Goal: Information Seeking & Learning: Learn about a topic

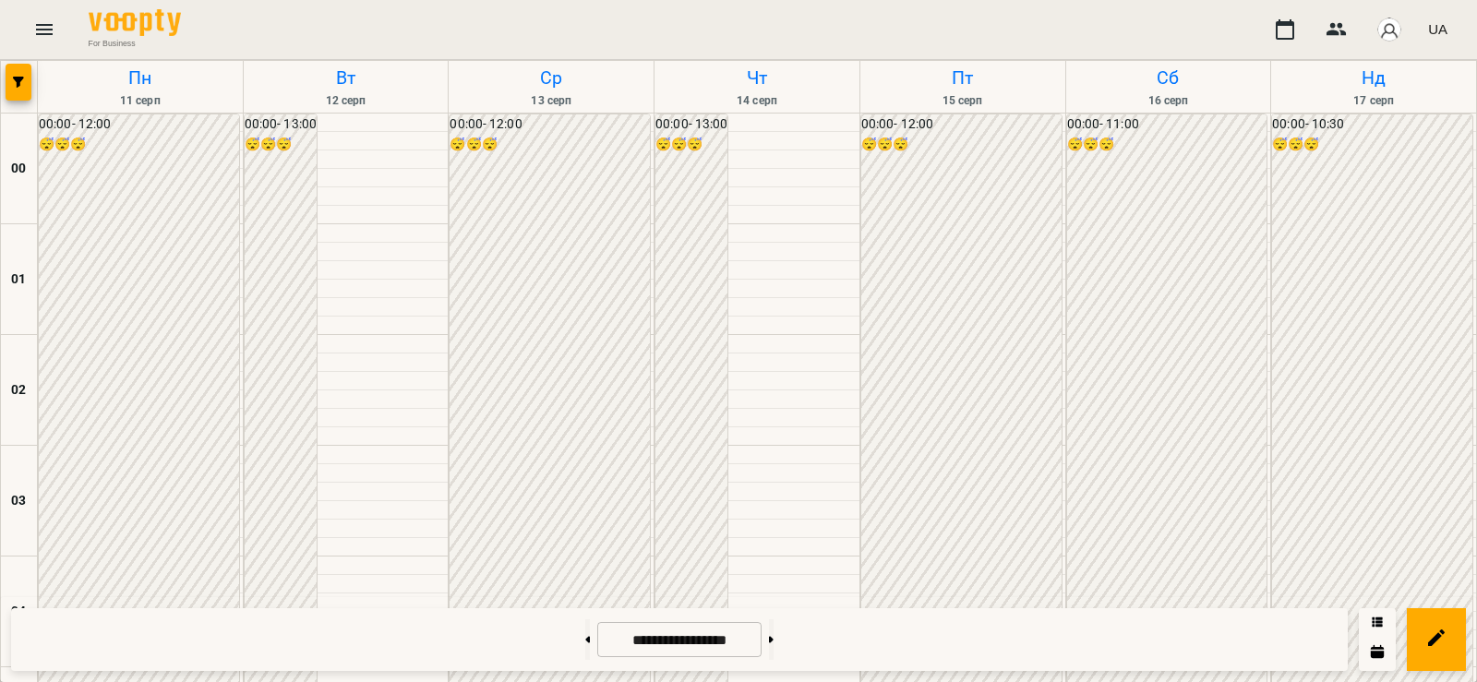
scroll to position [1272, 0]
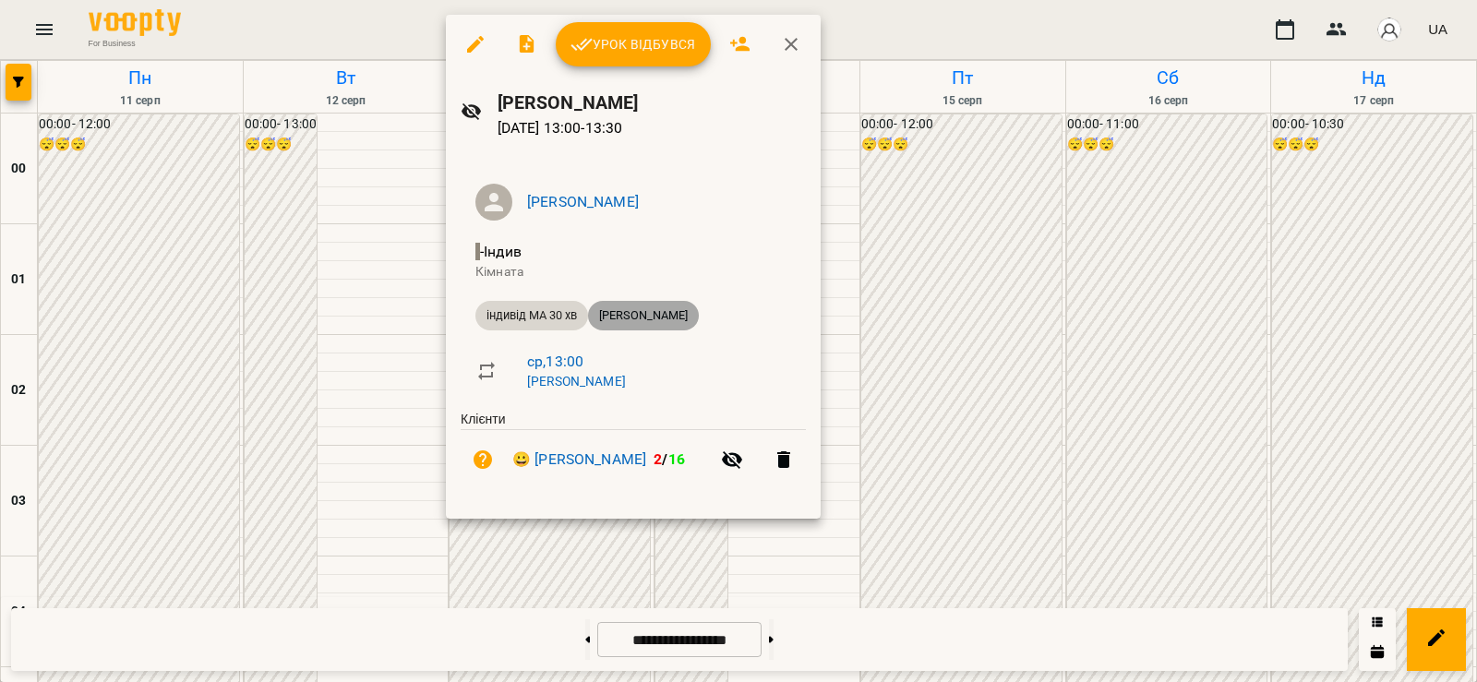
click at [652, 305] on div "[PERSON_NAME]" at bounding box center [643, 316] width 111 height 30
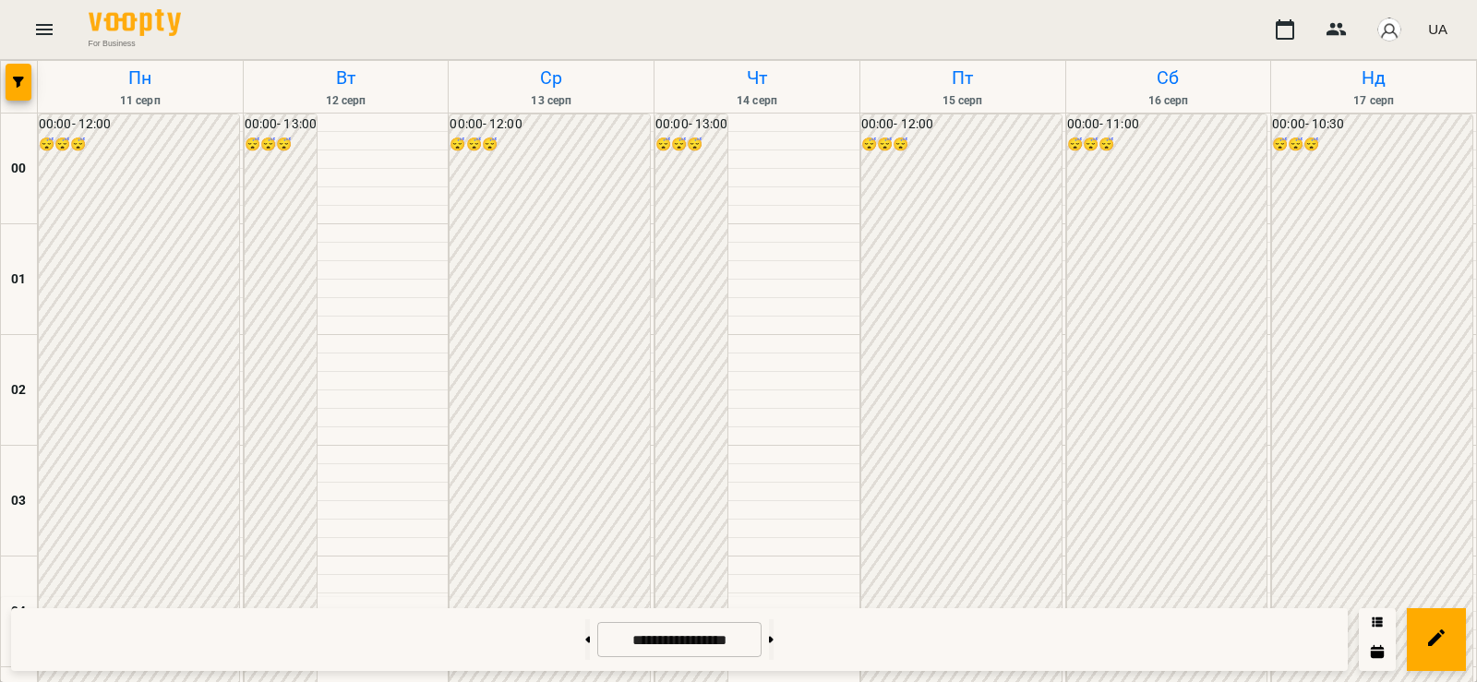
scroll to position [1222, 0]
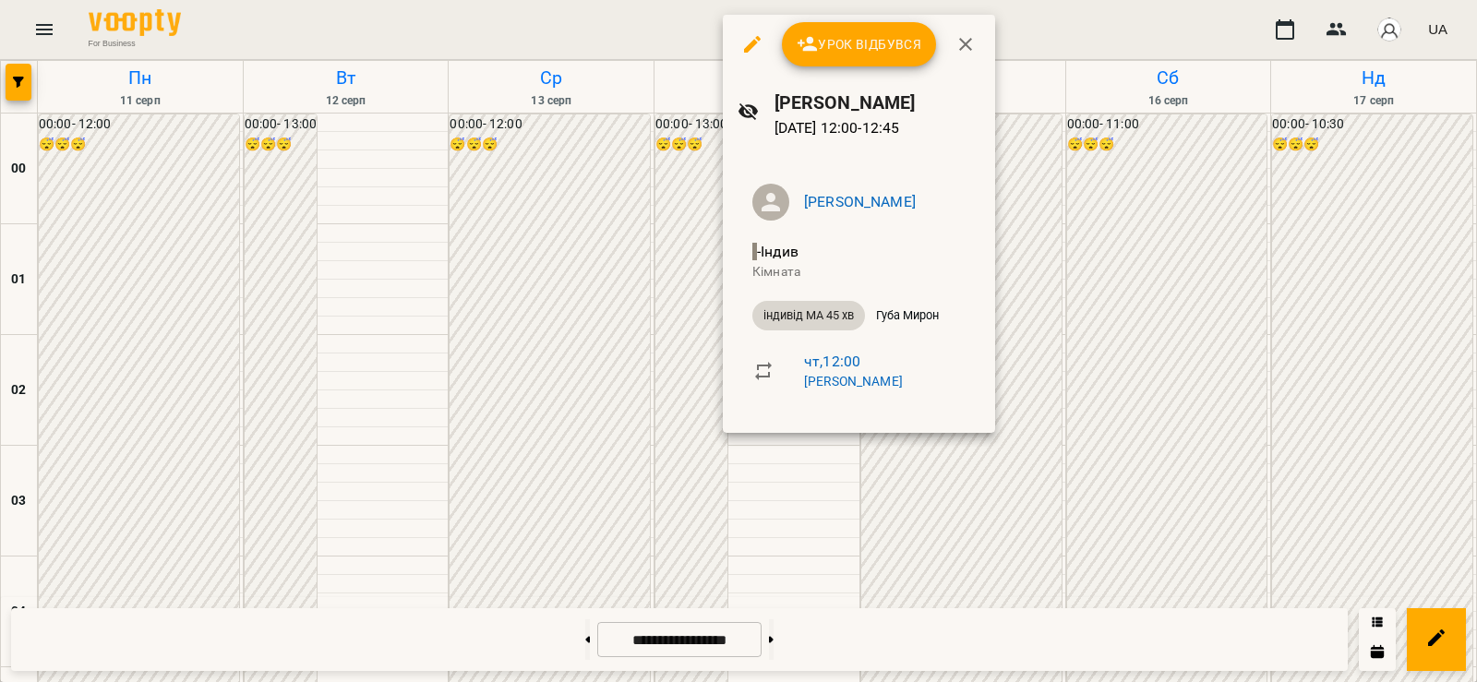
click at [712, 450] on div at bounding box center [738, 341] width 1477 height 682
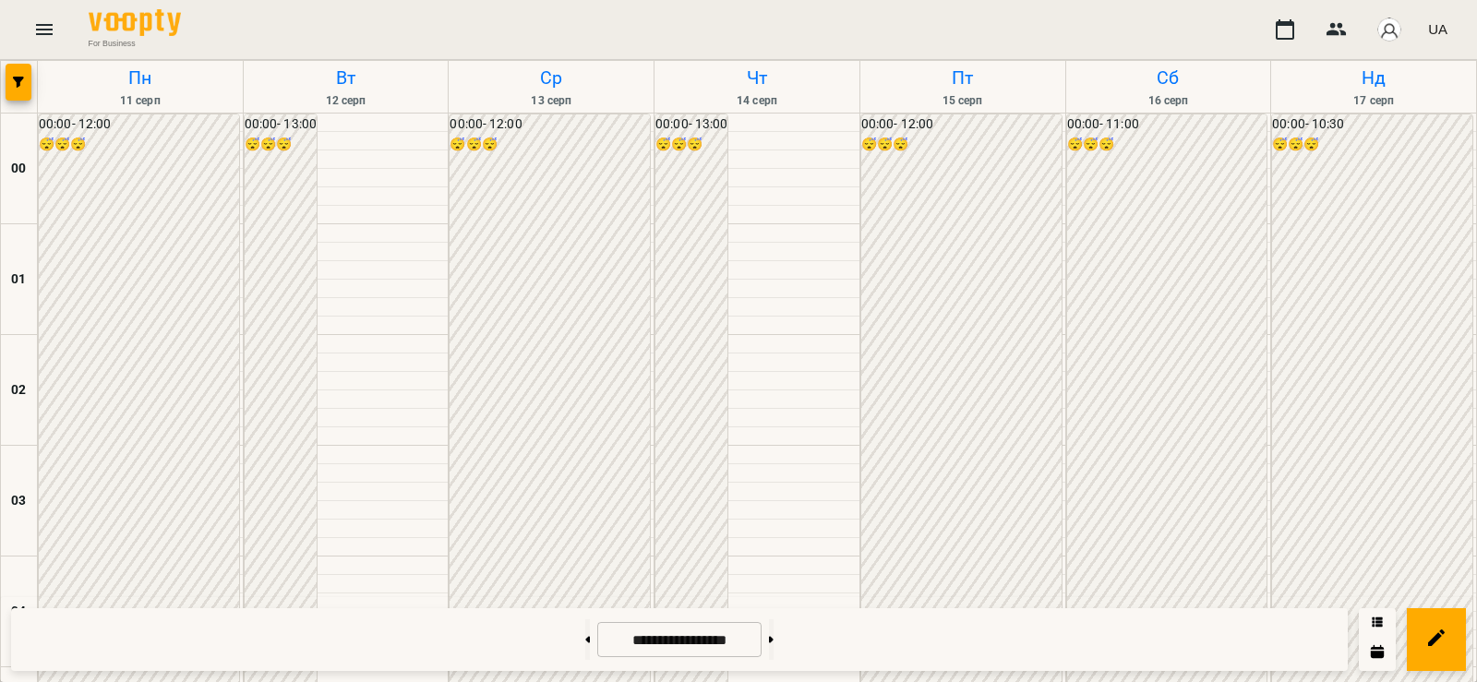
scroll to position [1250, 0]
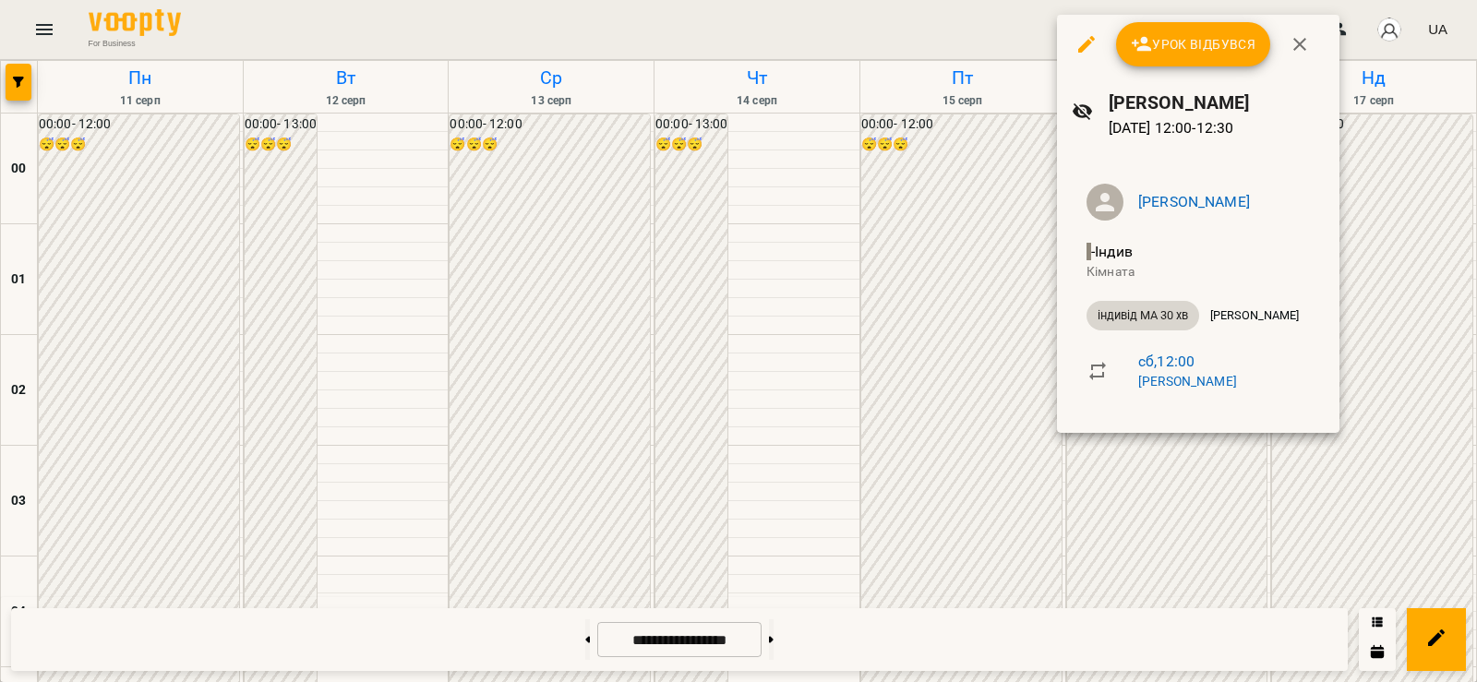
click at [942, 413] on div at bounding box center [738, 341] width 1477 height 682
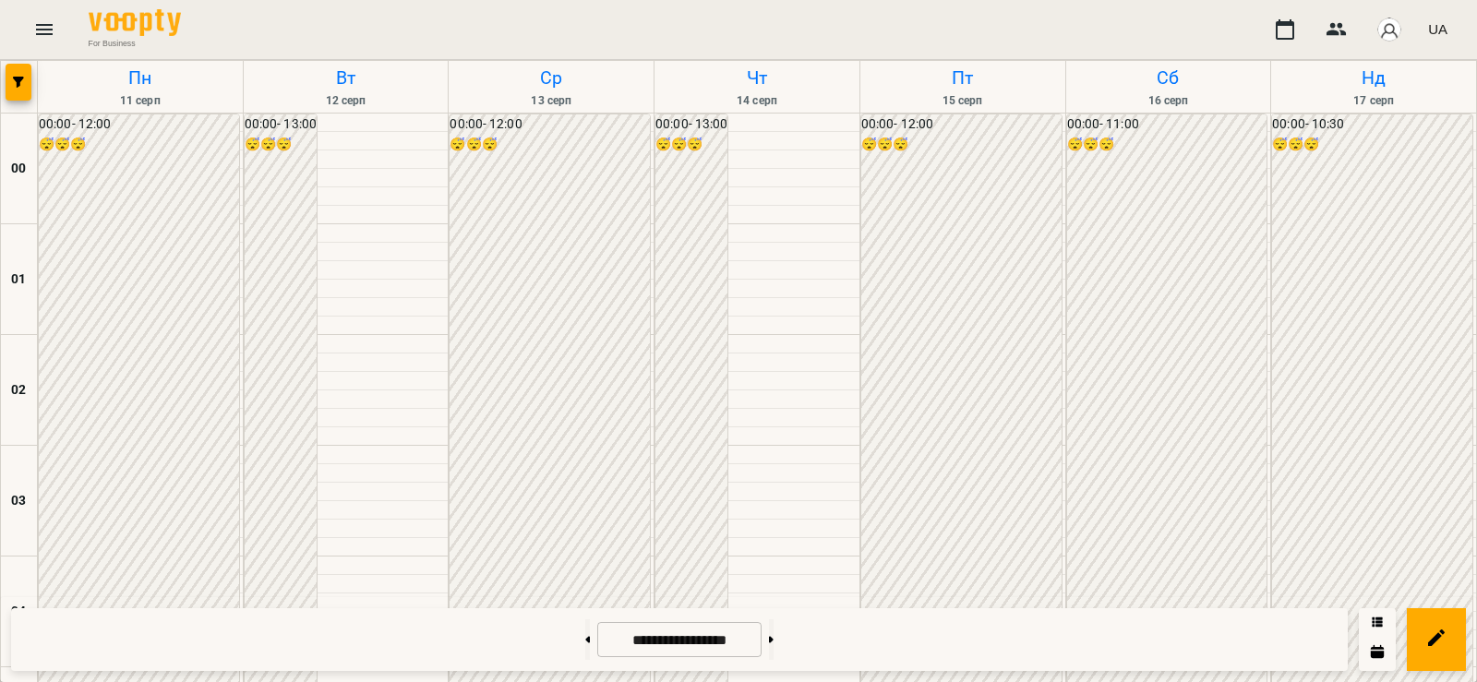
scroll to position [1765, 0]
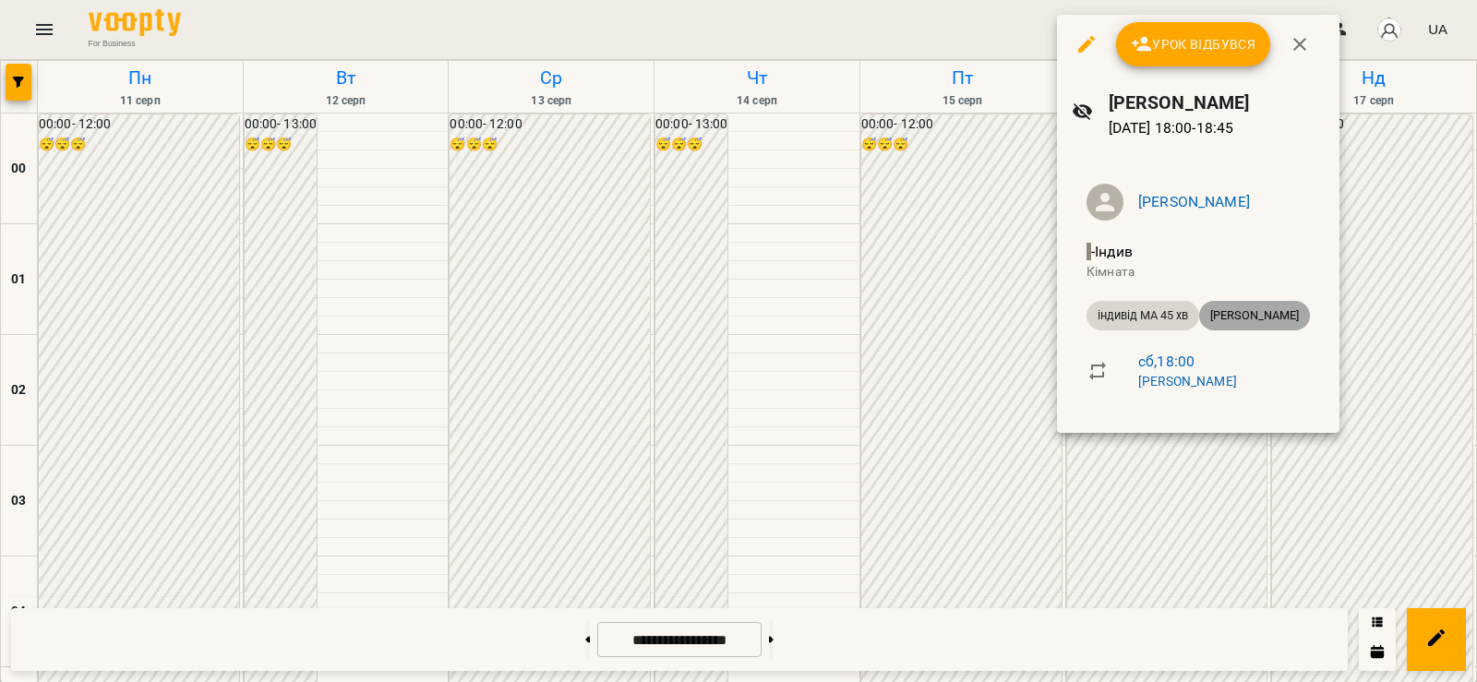
click at [1253, 316] on span "[PERSON_NAME]" at bounding box center [1254, 315] width 111 height 17
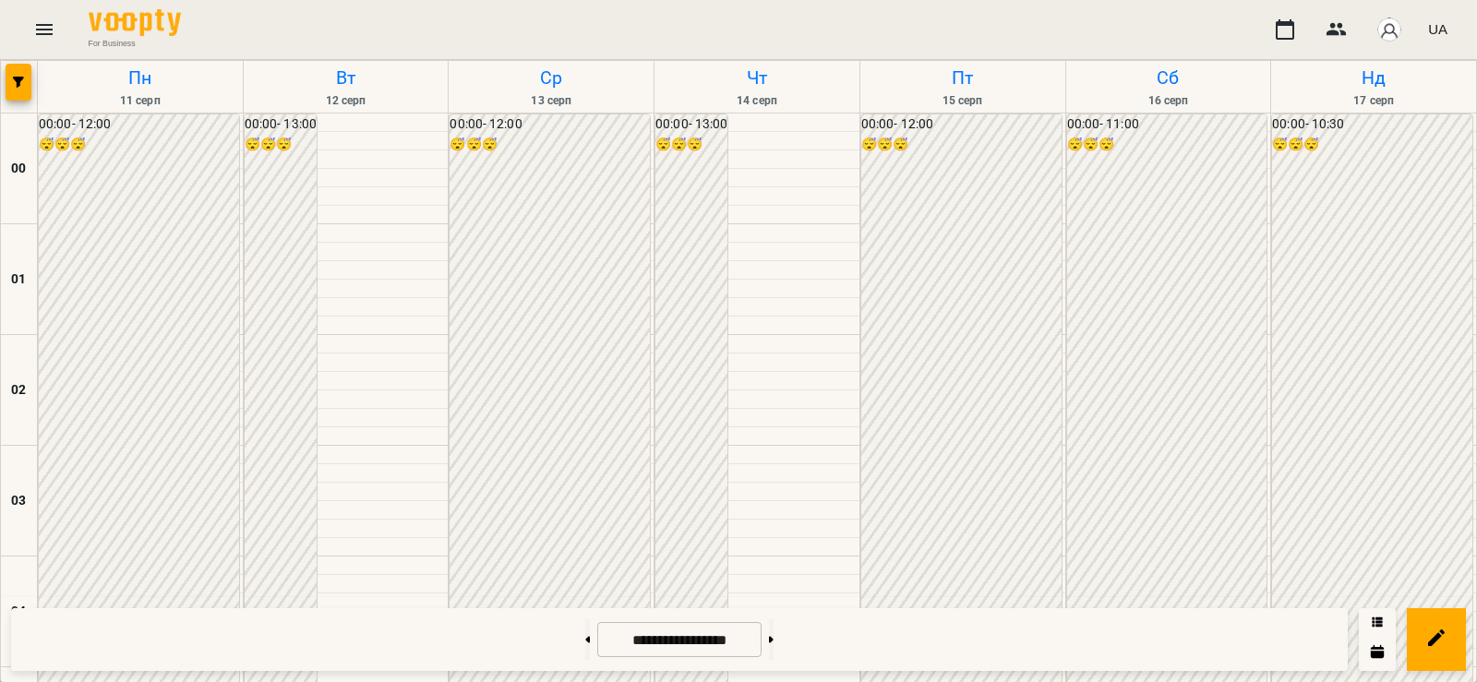
scroll to position [1958, 0]
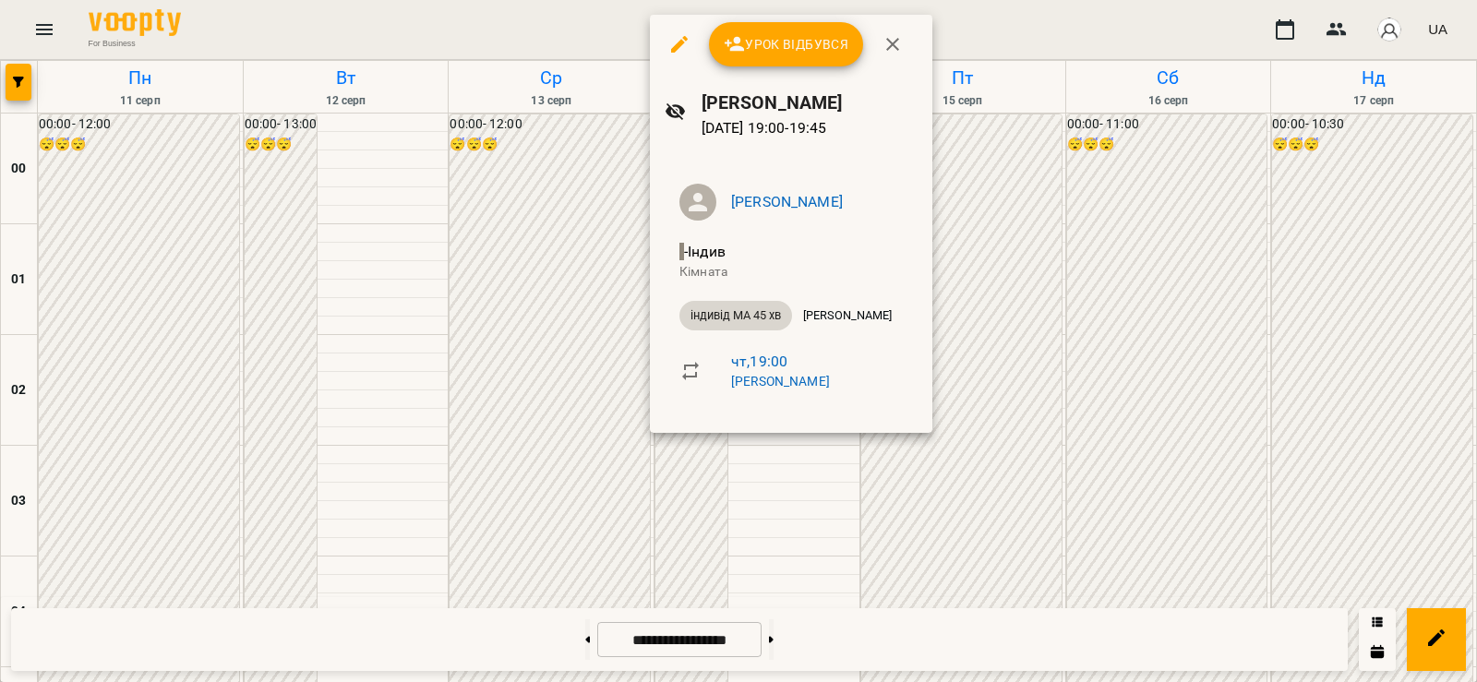
click at [622, 370] on div at bounding box center [738, 341] width 1477 height 682
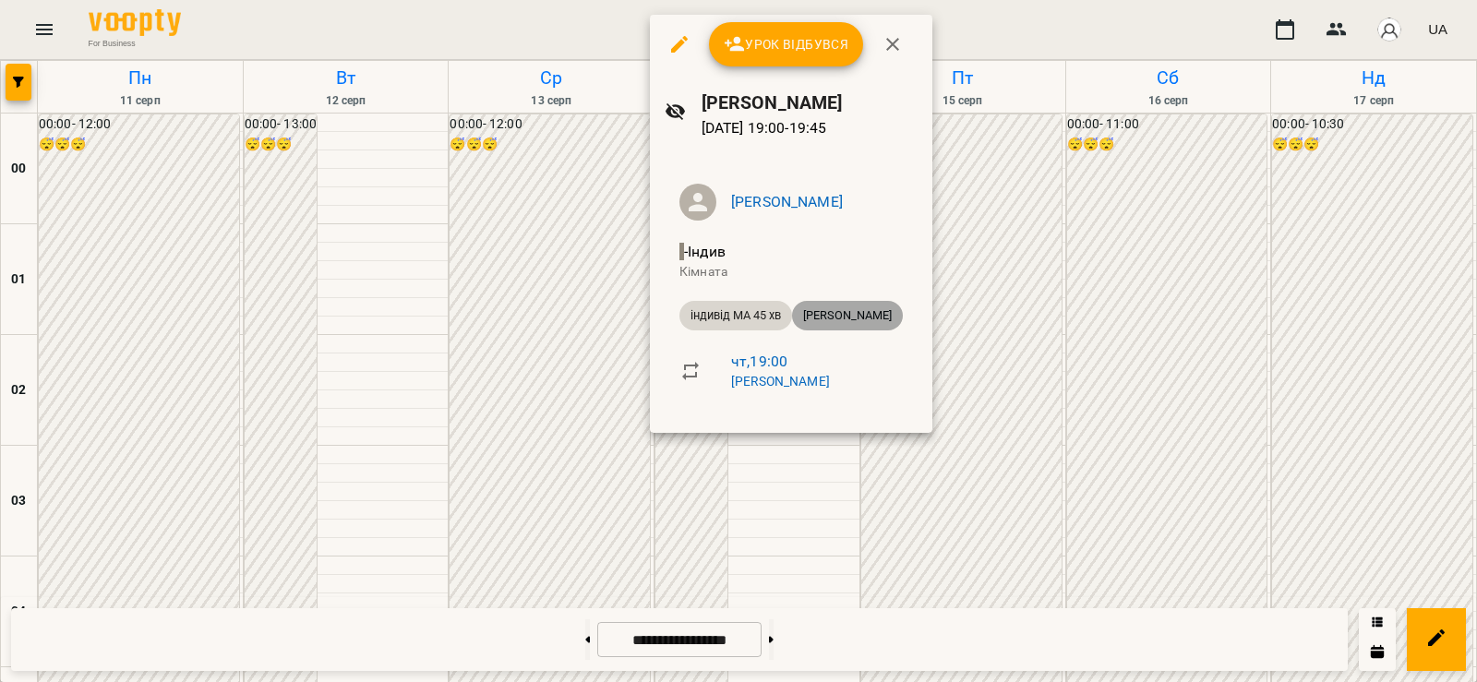
click at [825, 310] on span "[PERSON_NAME]" at bounding box center [847, 315] width 111 height 17
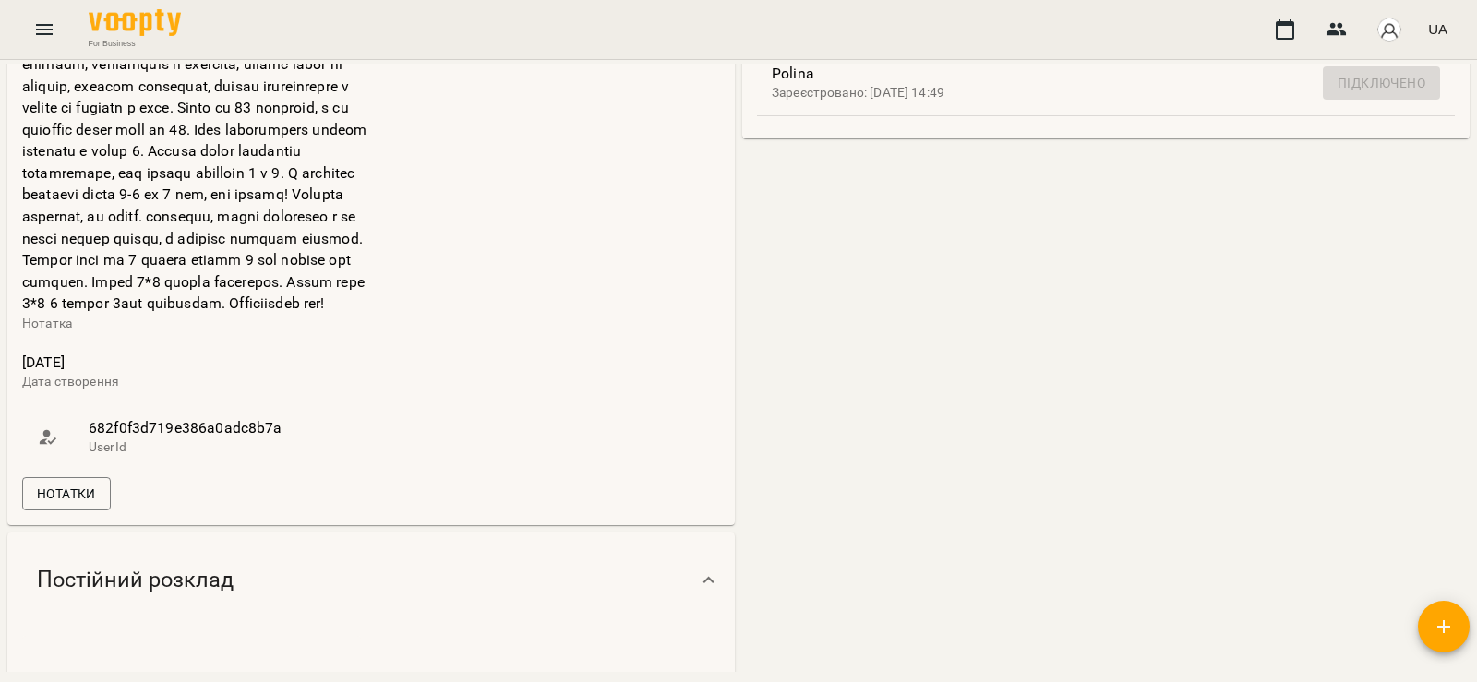
scroll to position [642, 0]
click at [42, 509] on button "Нотатки" at bounding box center [66, 491] width 89 height 33
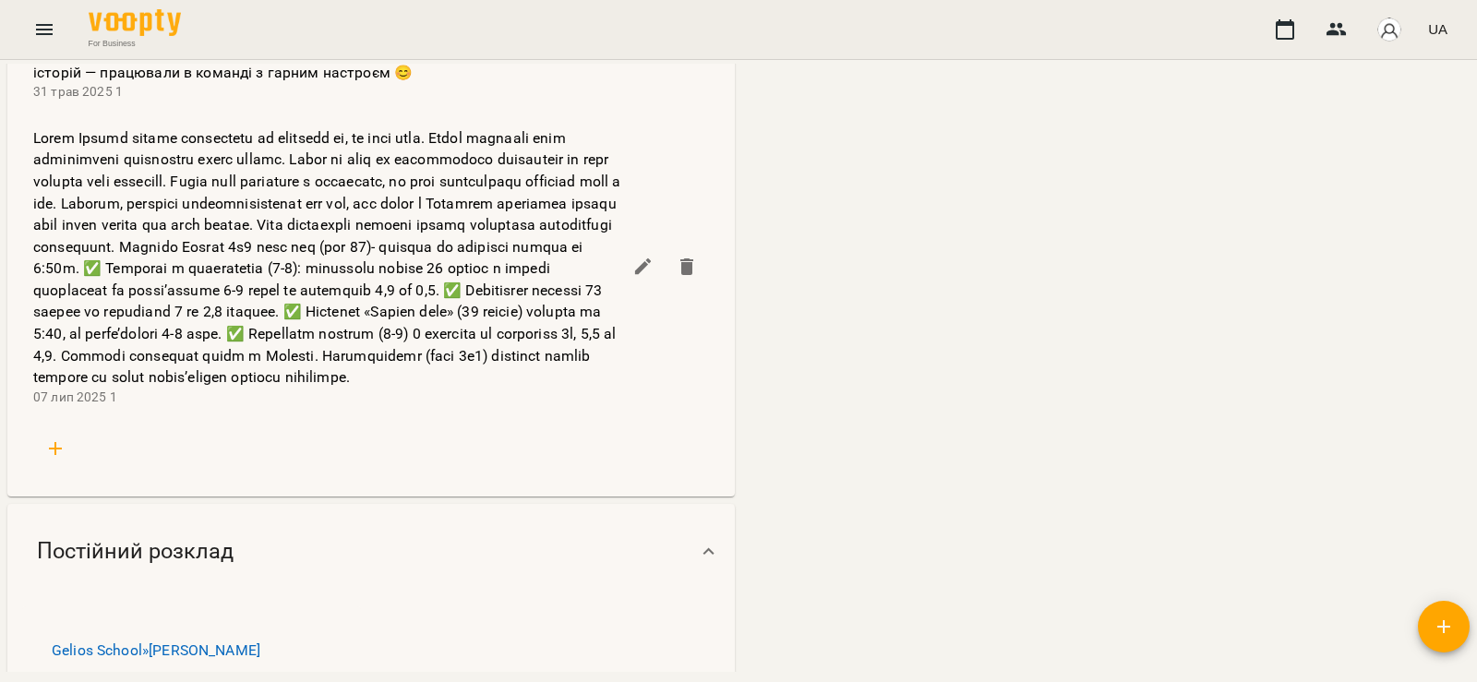
scroll to position [1244, 0]
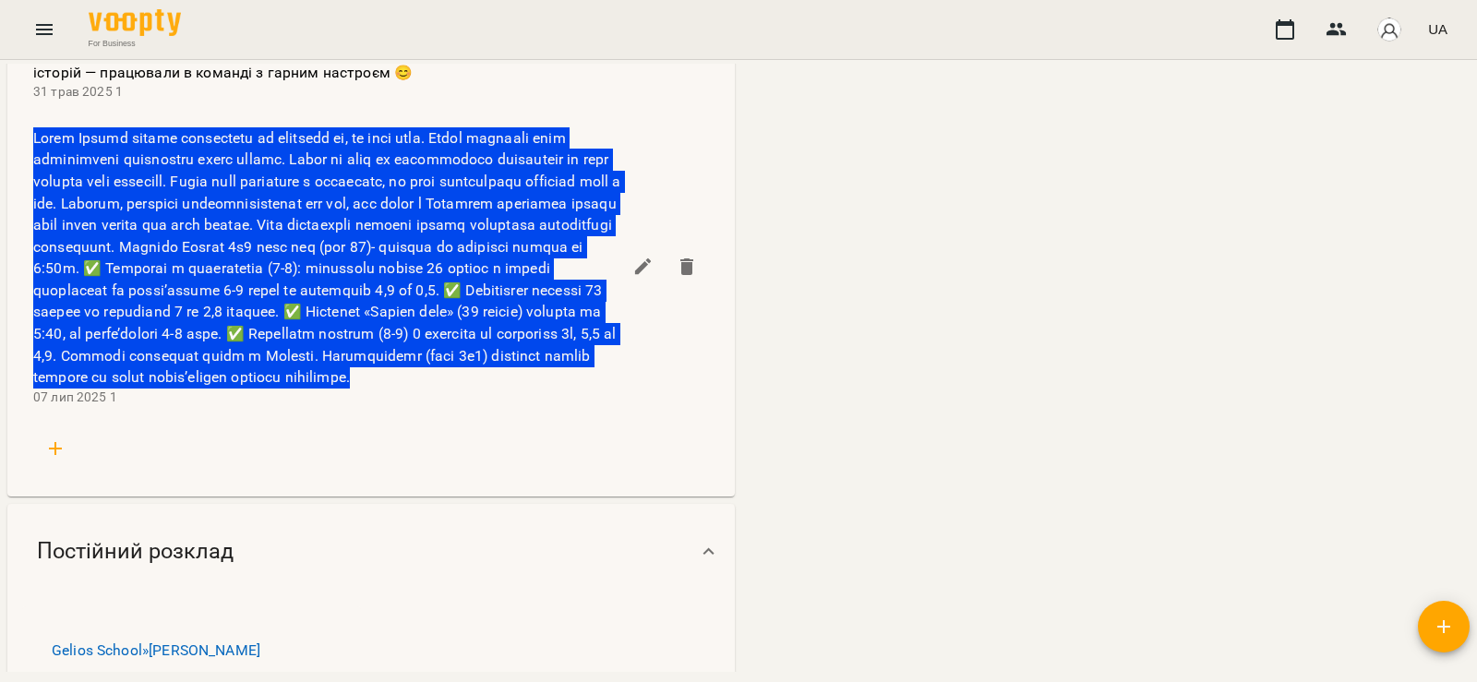
drag, startPoint x: 539, startPoint y: 480, endPoint x: 33, endPoint y: 213, distance: 571.9
click at [33, 213] on span at bounding box center [327, 257] width 588 height 261
copy span "Lorem Ipsumd sitame consectetu ad elitsedd ei, te inci utla. Etdol magnaali eni…"
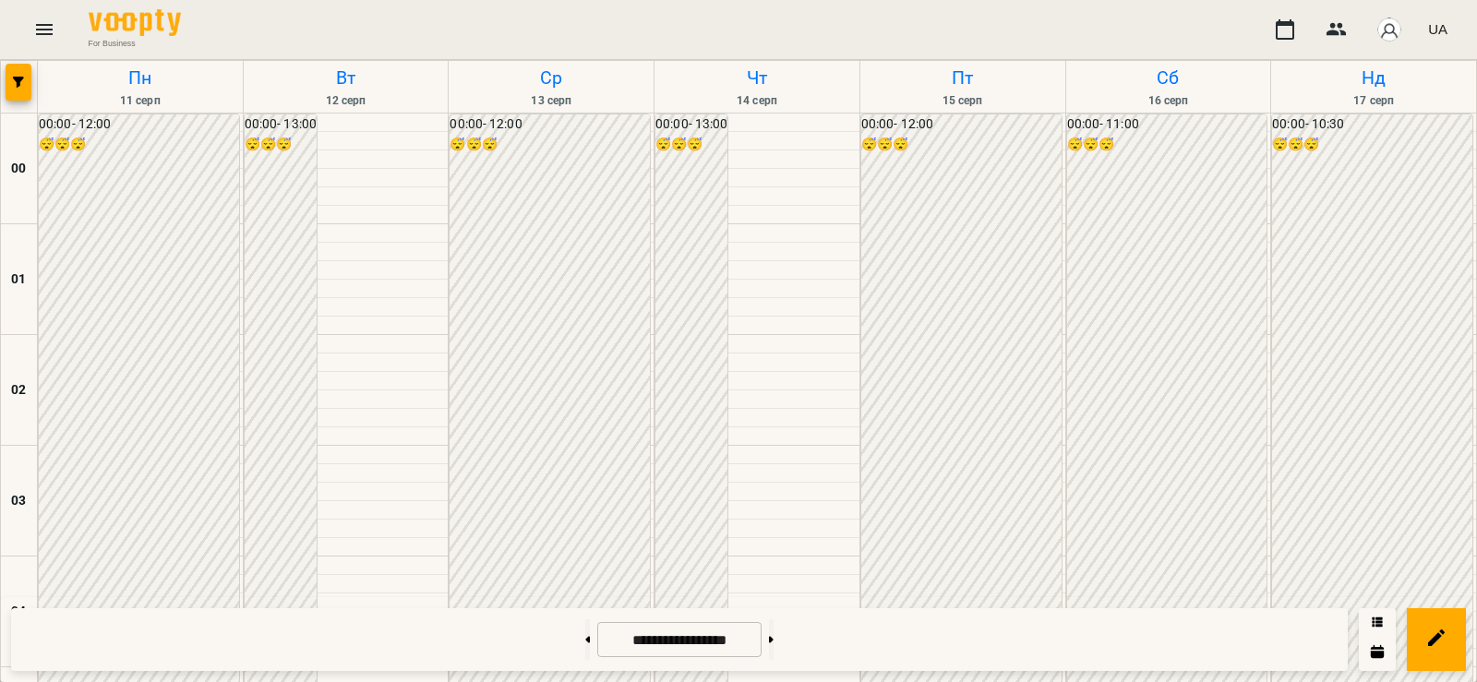
scroll to position [1998, 0]
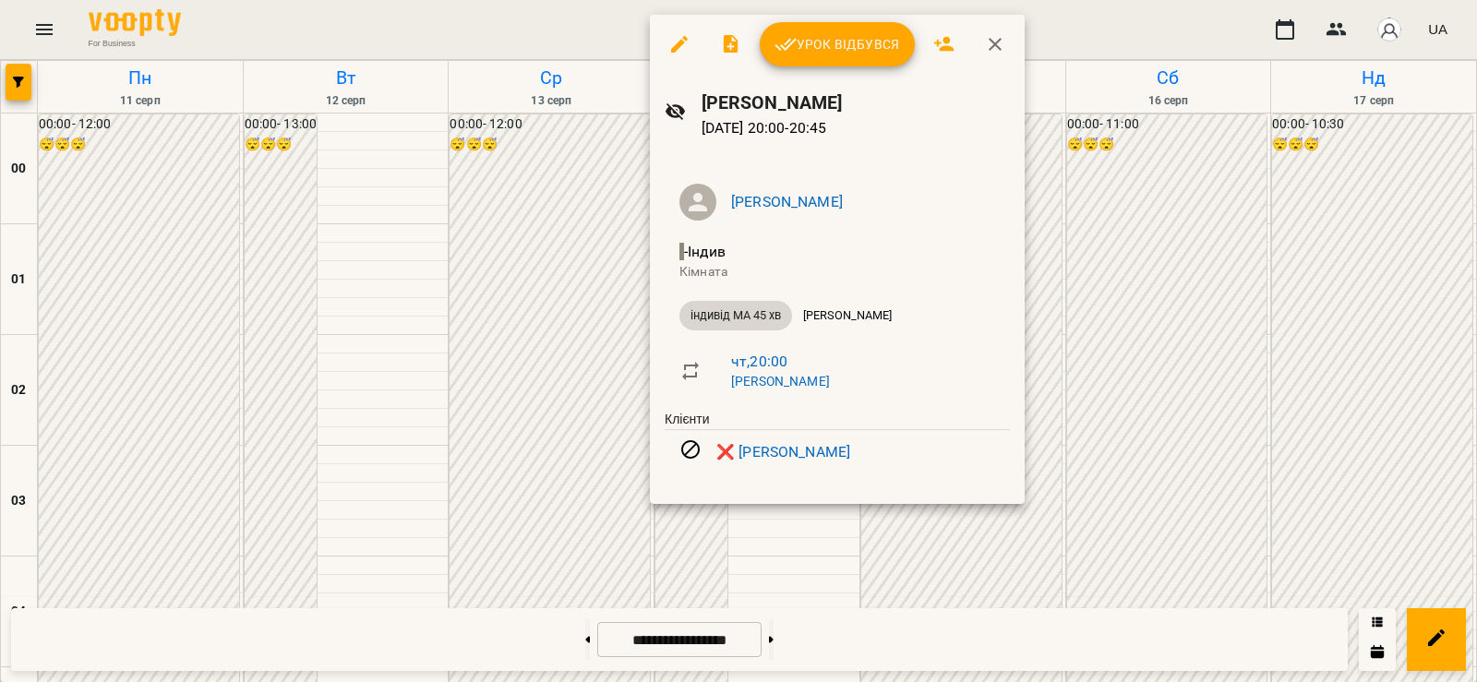
click at [973, 517] on div at bounding box center [738, 341] width 1477 height 682
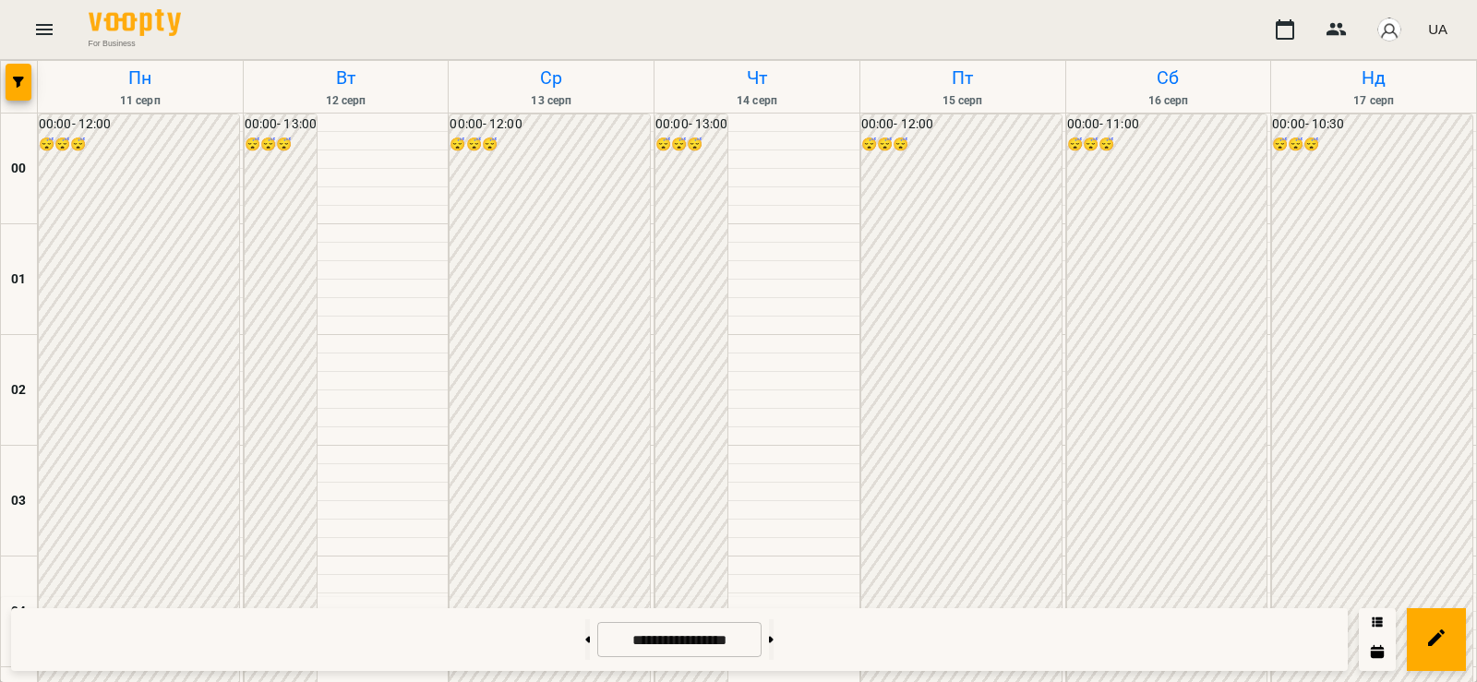
scroll to position [1951, 0]
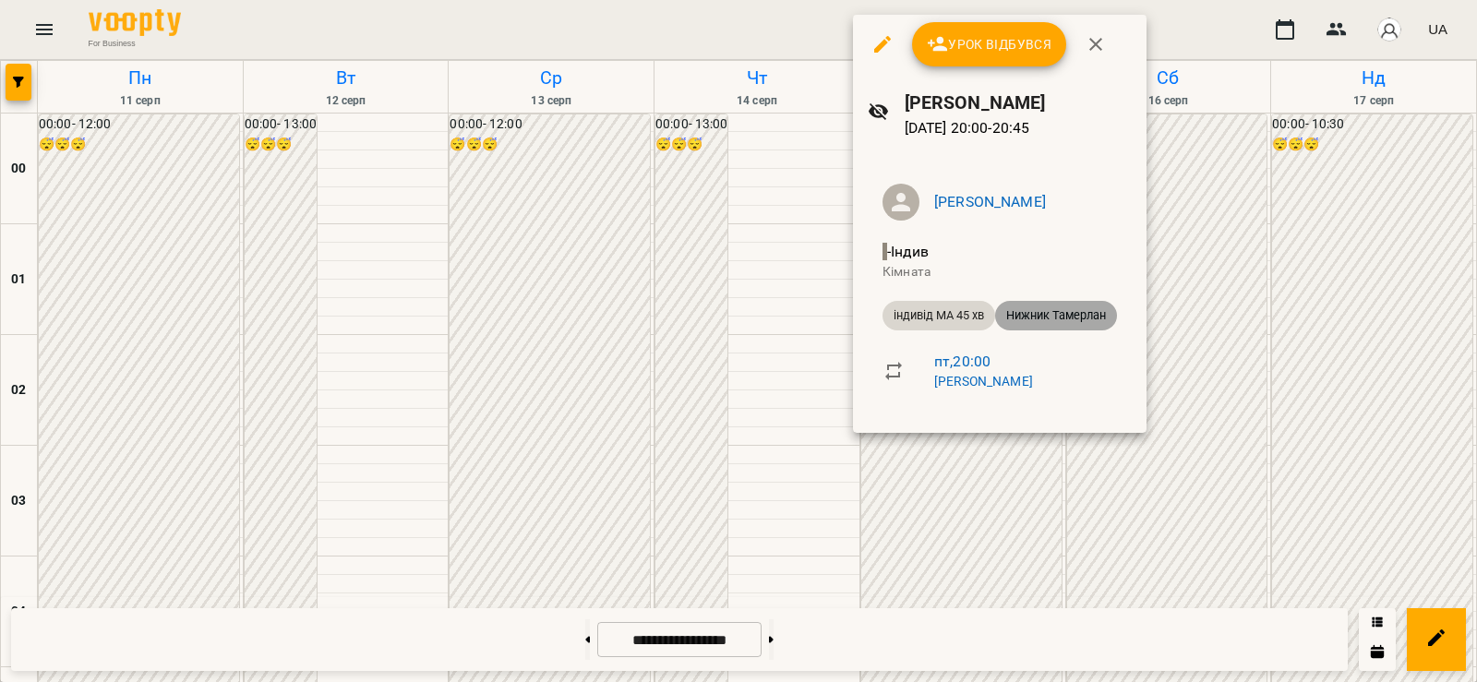
click at [1034, 328] on div "Нижник Тамерлан" at bounding box center [1056, 316] width 122 height 30
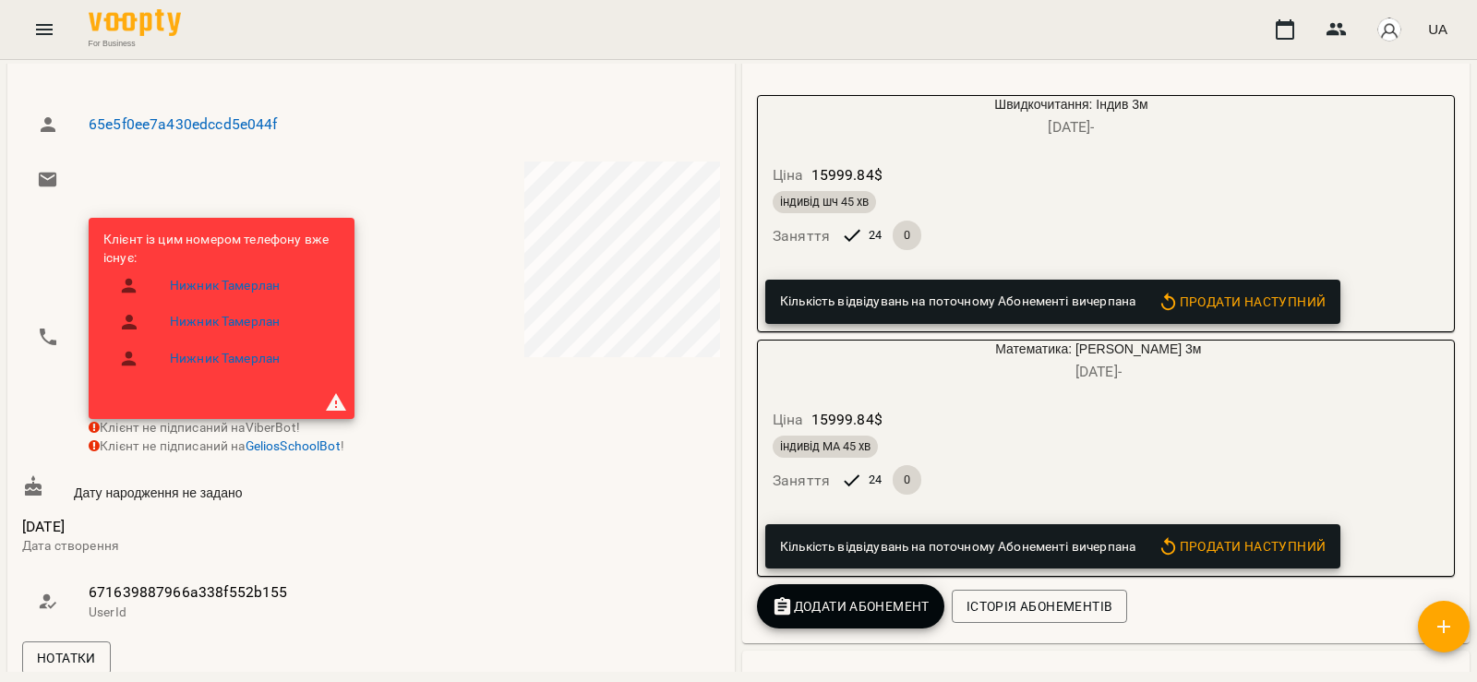
scroll to position [217, 0]
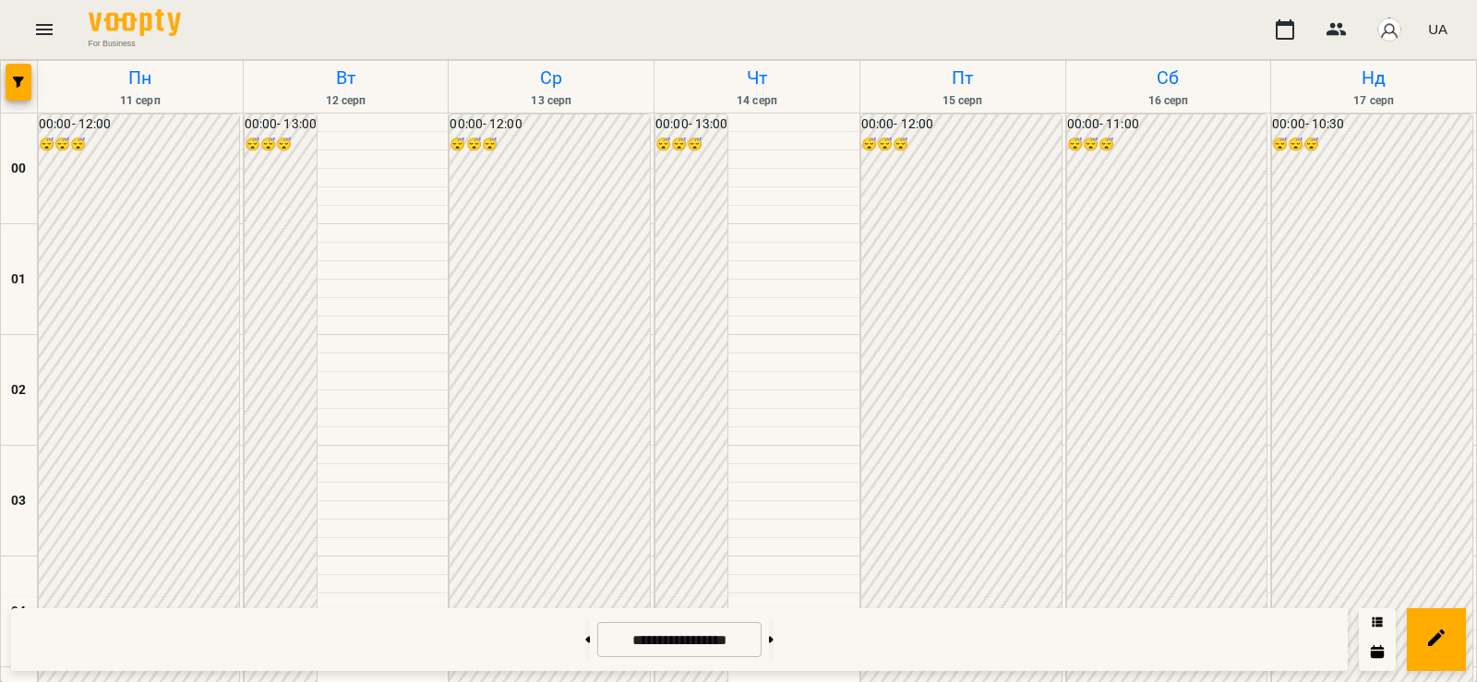
scroll to position [1242, 0]
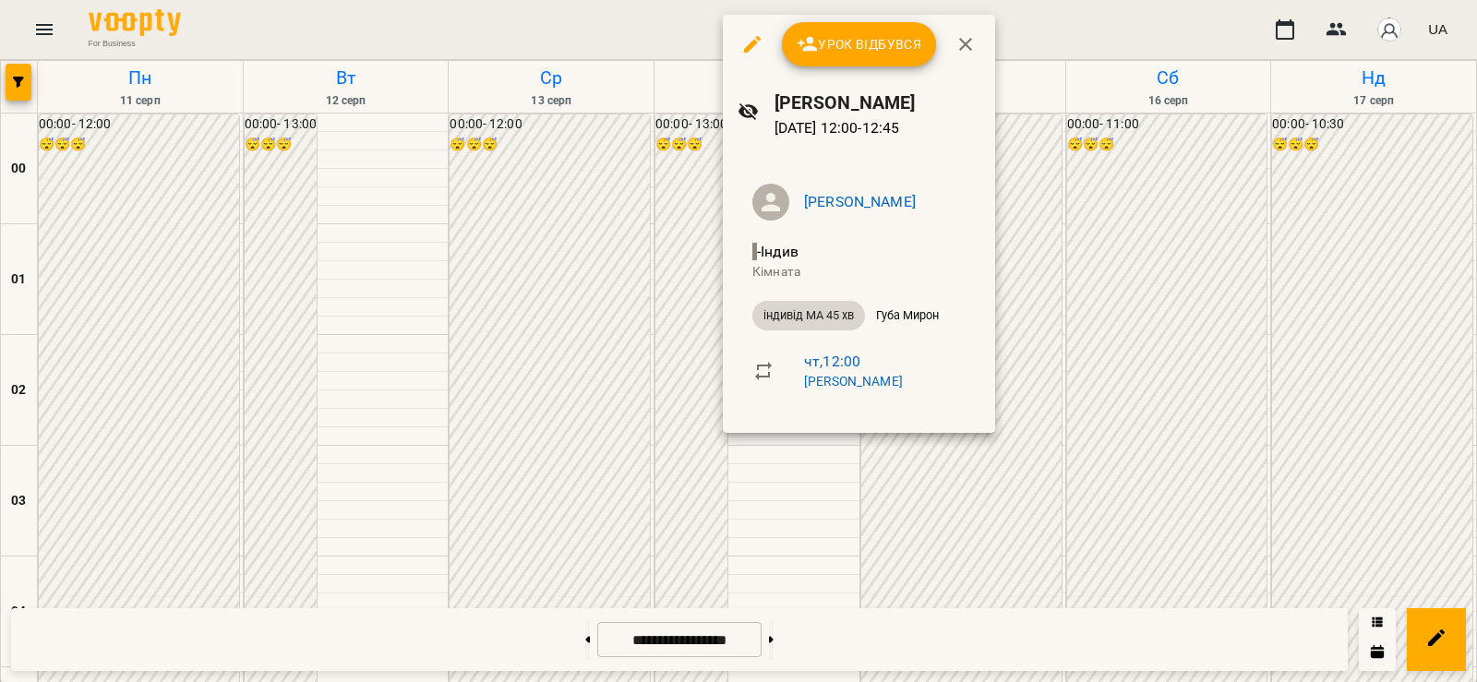
click at [810, 556] on div at bounding box center [738, 341] width 1477 height 682
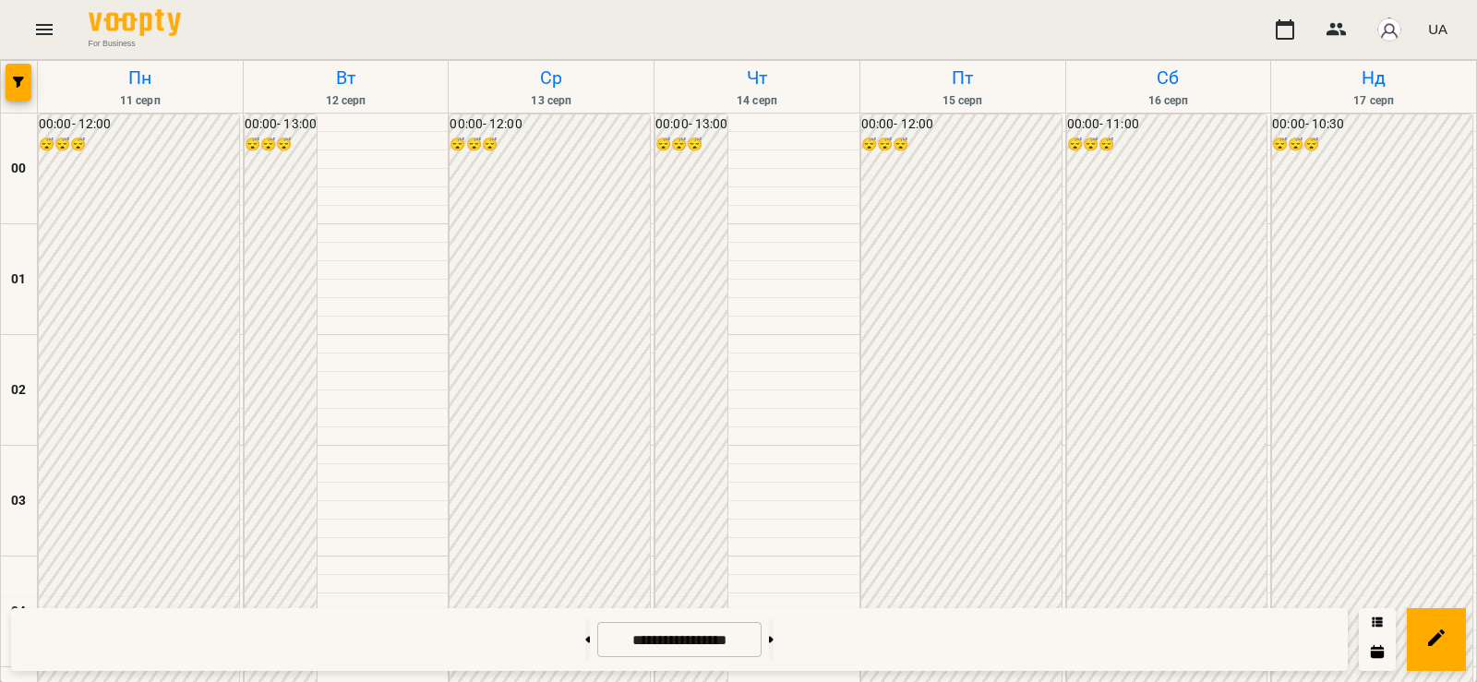
scroll to position [1198, 0]
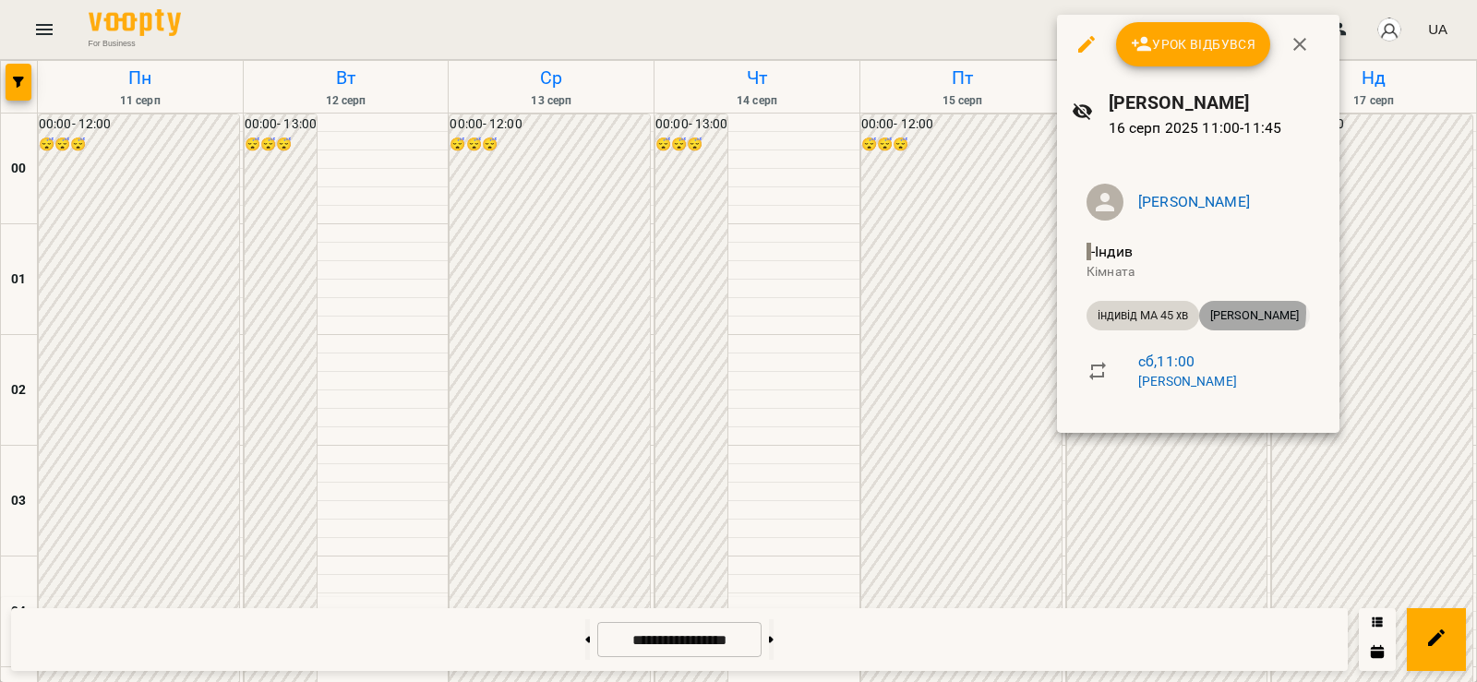
click at [1229, 312] on span "[PERSON_NAME]" at bounding box center [1254, 315] width 111 height 17
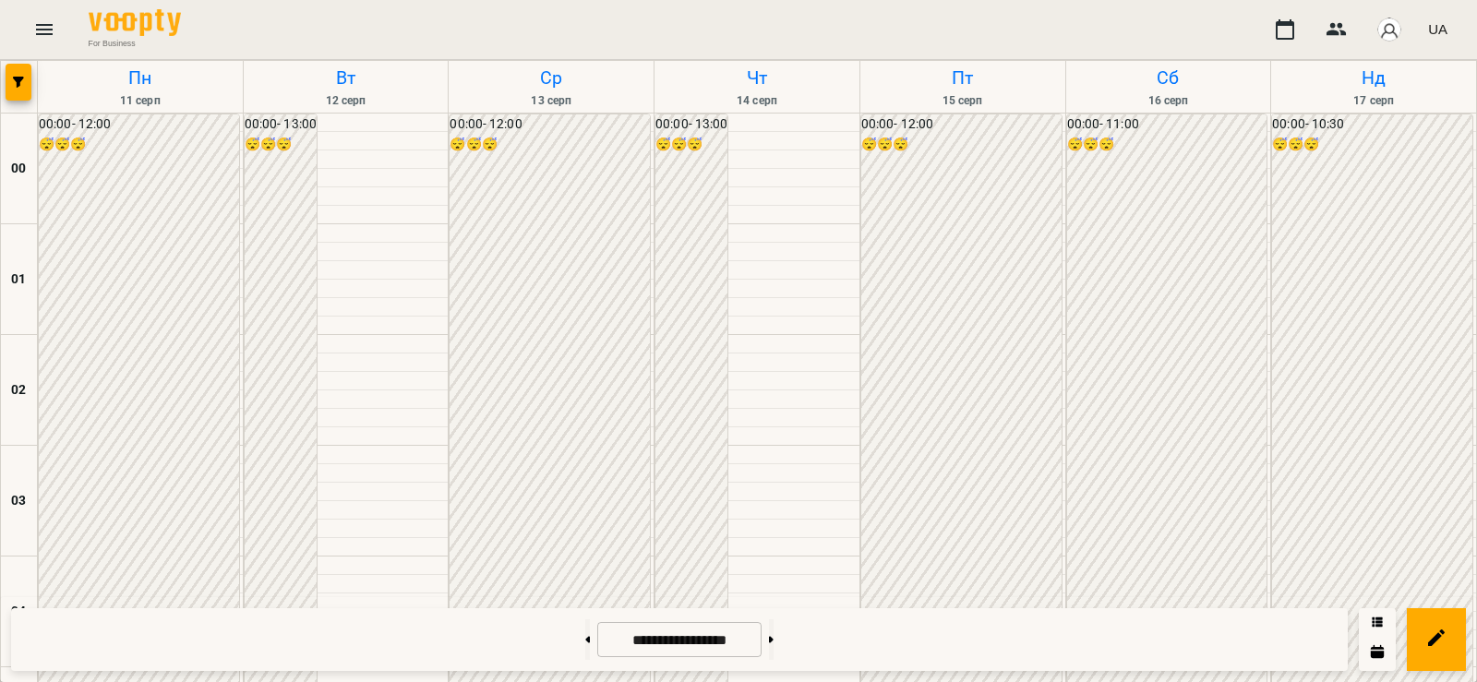
scroll to position [1261, 0]
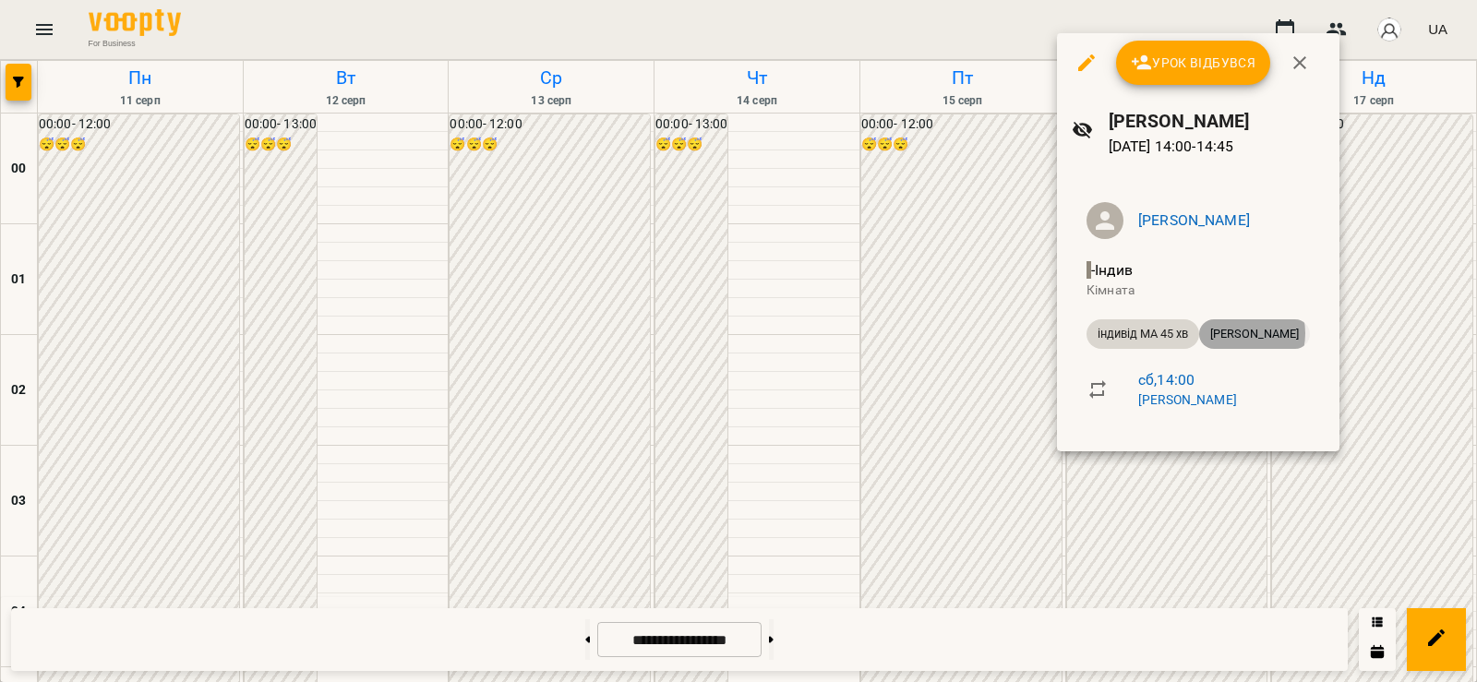
click at [1235, 333] on span "[PERSON_NAME]" at bounding box center [1254, 334] width 111 height 17
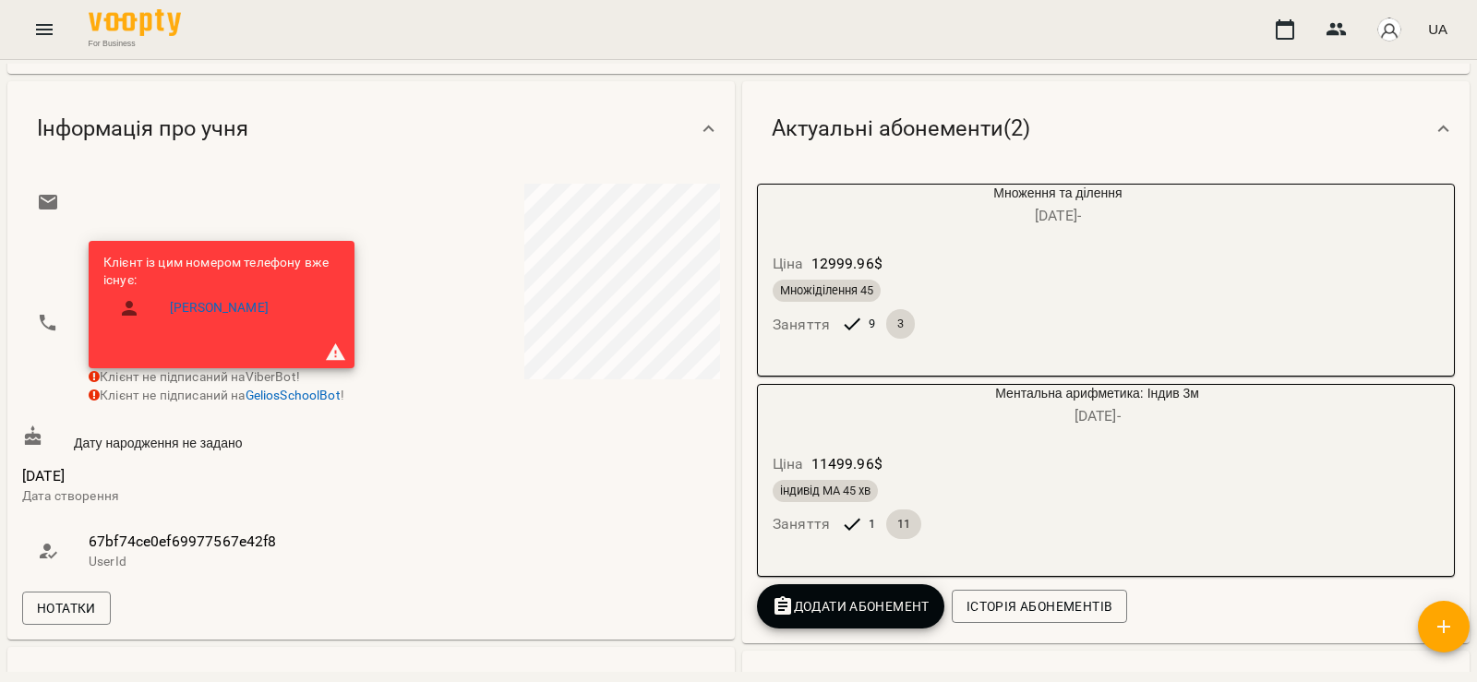
scroll to position [130, 0]
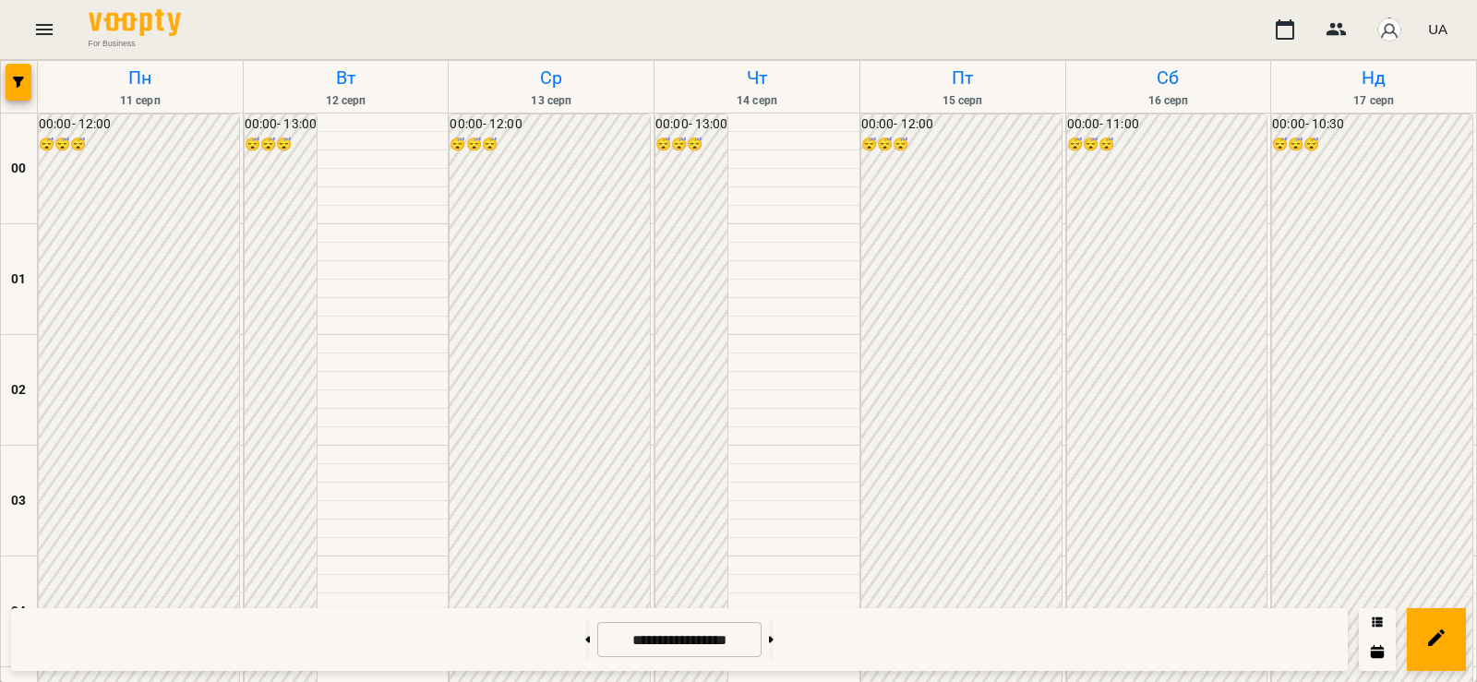
scroll to position [2071, 0]
